Goal: Information Seeking & Learning: Learn about a topic

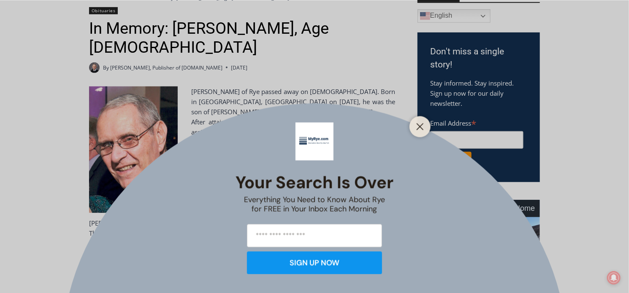
scroll to position [214, 0]
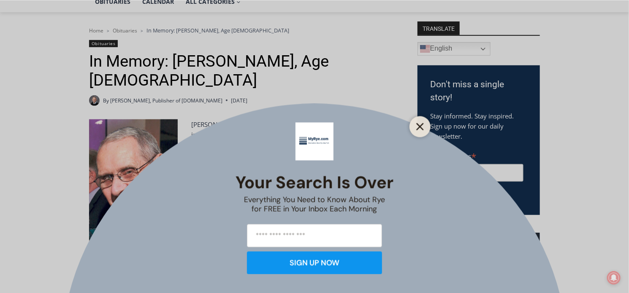
click at [420, 129] on icon "Close" at bounding box center [420, 127] width 8 height 8
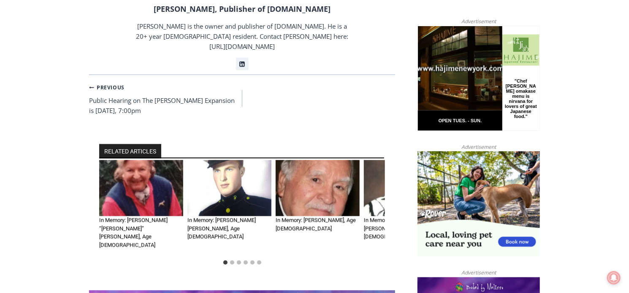
scroll to position [562, 0]
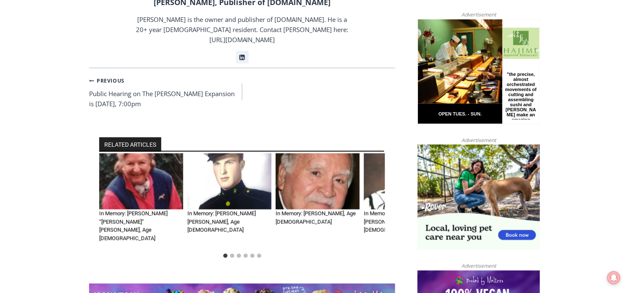
click at [371, 154] on img "4 of 6" at bounding box center [406, 182] width 84 height 56
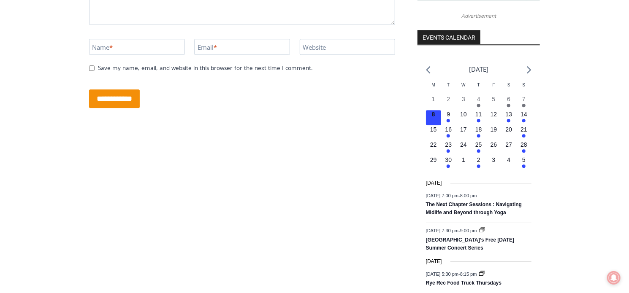
scroll to position [1098, 0]
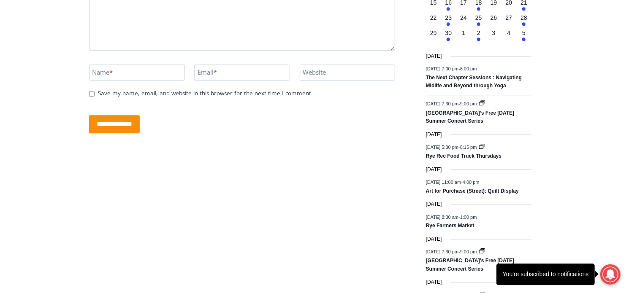
scroll to position [1174, 0]
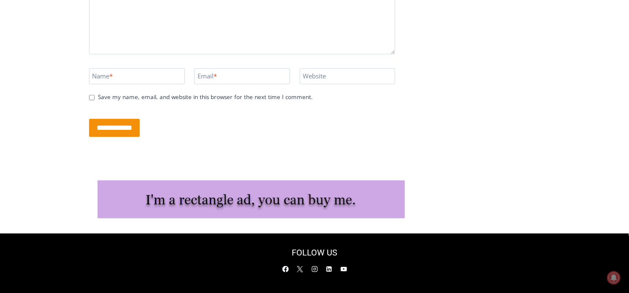
scroll to position [1822, 0]
